Goal: Information Seeking & Learning: Learn about a topic

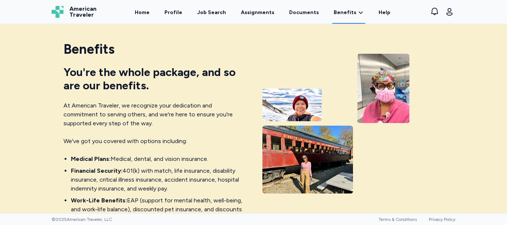
scroll to position [306, 0]
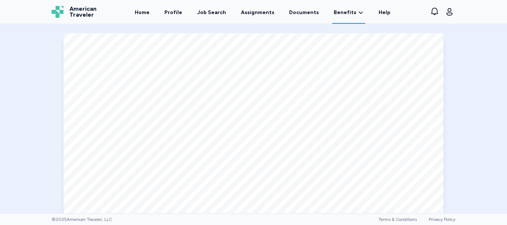
click at [460, 161] on div "Benefits Guide Open in New Tab Open in Tab Previous 17 of 41 Next" at bounding box center [253, 137] width 507 height 297
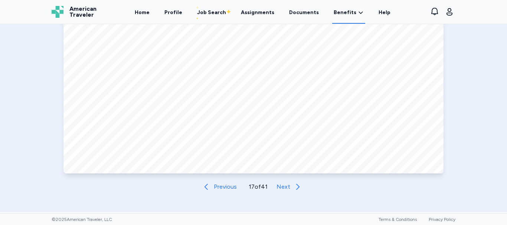
scroll to position [380, 0]
click at [220, 185] on span "Previous" at bounding box center [225, 186] width 23 height 9
click at [224, 189] on span "Previous" at bounding box center [225, 186] width 23 height 9
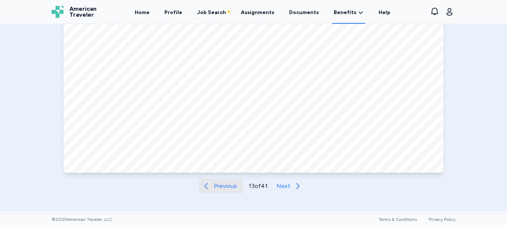
click at [224, 189] on span "Previous" at bounding box center [225, 186] width 23 height 9
click at [224, 189] on span "Previous" at bounding box center [226, 186] width 23 height 9
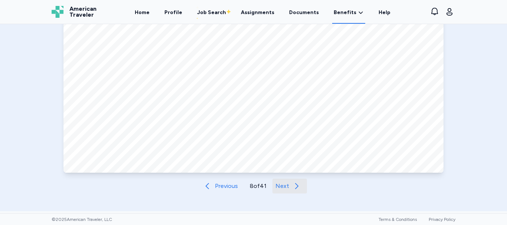
click at [284, 186] on span "Next" at bounding box center [283, 186] width 14 height 9
click at [284, 186] on span "Next" at bounding box center [284, 186] width 14 height 9
click at [284, 186] on span "Next" at bounding box center [283, 186] width 14 height 9
click at [284, 186] on span "Next" at bounding box center [284, 186] width 14 height 9
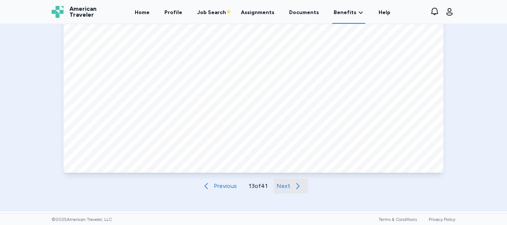
click at [284, 186] on span "Next" at bounding box center [284, 186] width 14 height 9
